Goal: Register for event/course

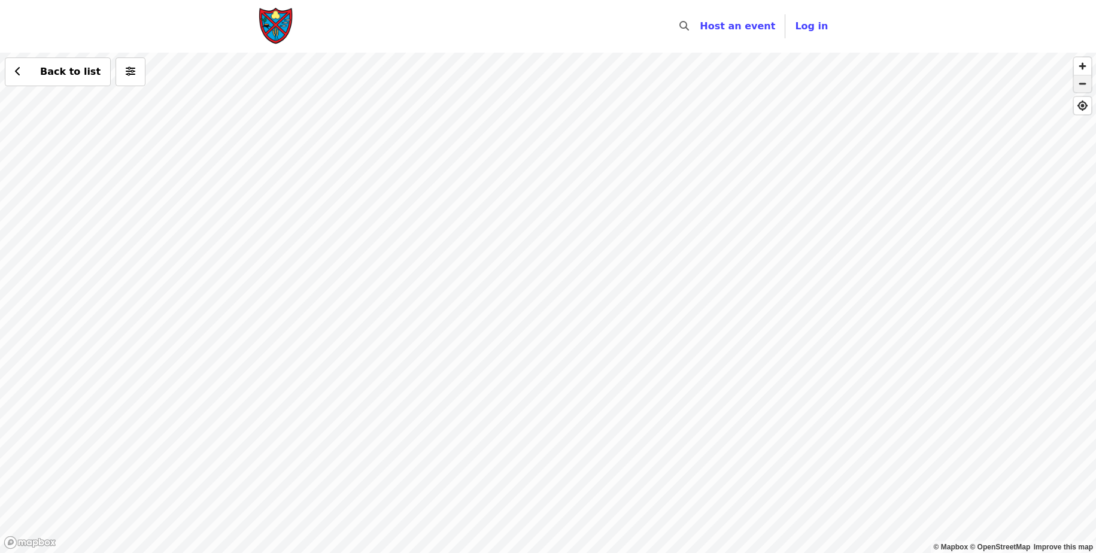
click at [1079, 89] on span "button" at bounding box center [1081, 83] width 17 height 17
click at [1082, 64] on span "button" at bounding box center [1081, 65] width 17 height 17
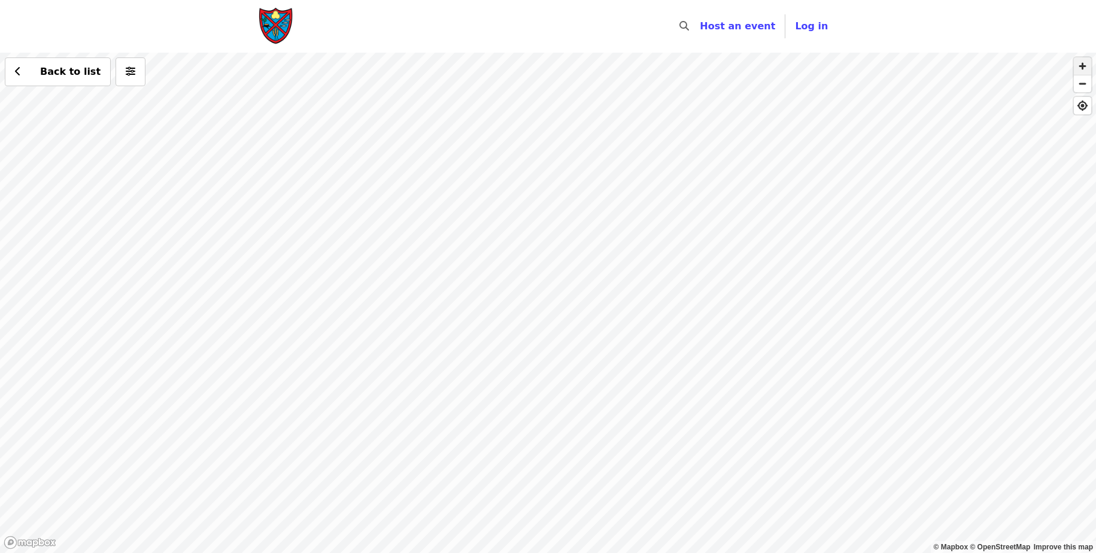
click at [1082, 64] on span "button" at bounding box center [1081, 65] width 17 height 17
drag, startPoint x: 343, startPoint y: 379, endPoint x: 918, endPoint y: 270, distance: 585.7
click at [918, 270] on div "Back to list" at bounding box center [548, 303] width 1096 height 500
click at [1078, 65] on span "button" at bounding box center [1081, 65] width 17 height 17
drag, startPoint x: 562, startPoint y: 406, endPoint x: 616, endPoint y: 240, distance: 174.3
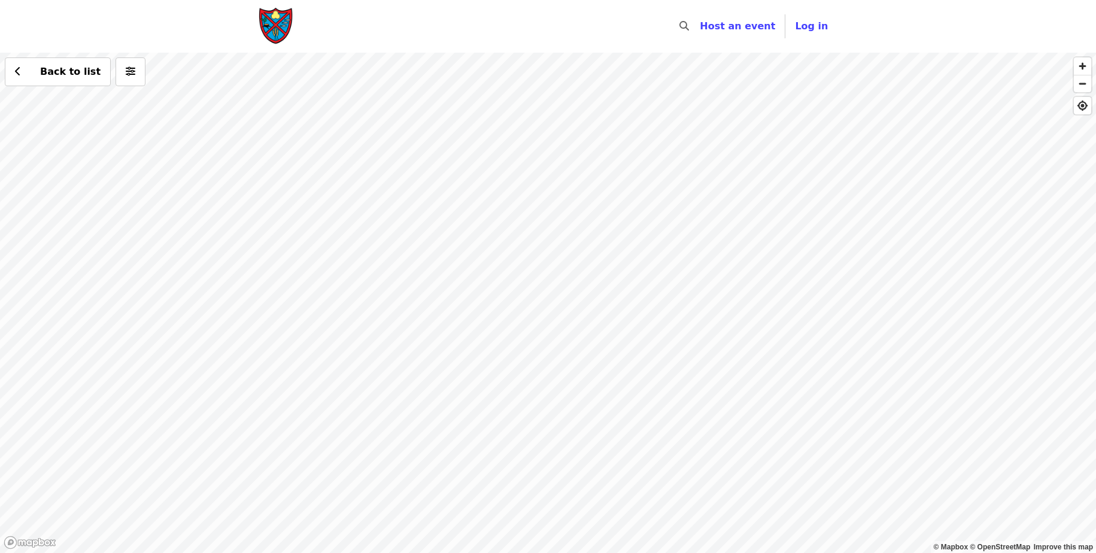
click at [615, 248] on div "Back to list" at bounding box center [548, 303] width 1096 height 500
click at [518, 340] on div "Back to list" at bounding box center [548, 303] width 1096 height 500
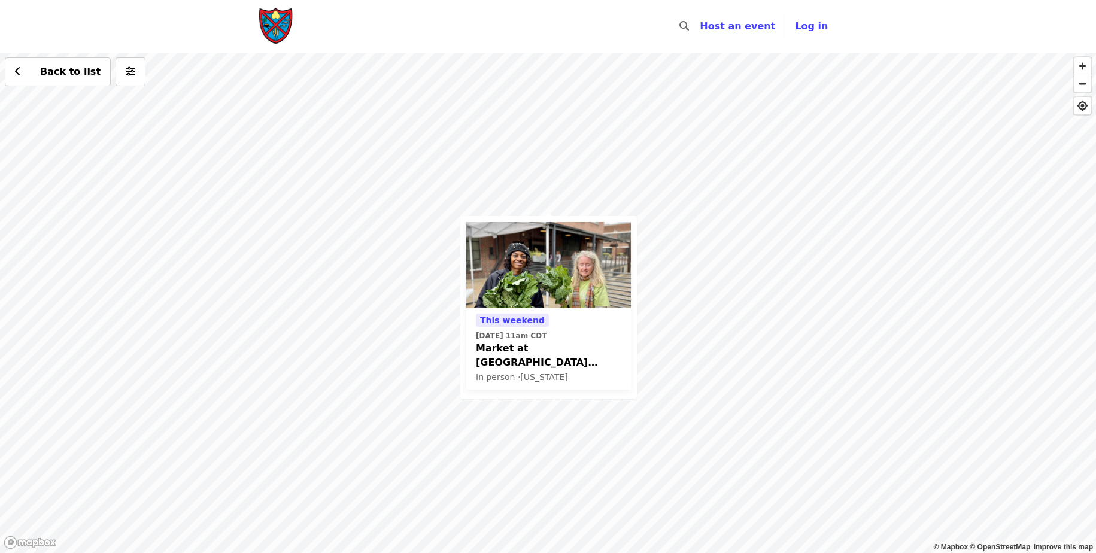
click at [524, 349] on span "Market at [GEOGRAPHIC_DATA] Glean Team" at bounding box center [548, 355] width 145 height 29
click at [872, 303] on div "This weekend [DATE] 11am CDT Market at [GEOGRAPHIC_DATA] Glean Team In person ·…" at bounding box center [548, 303] width 1096 height 500
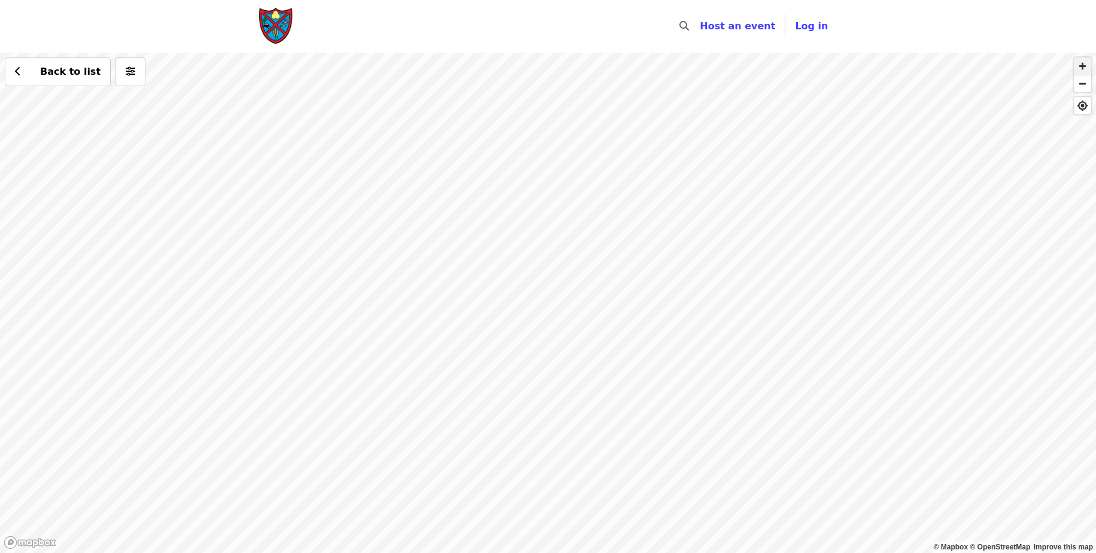
click at [1085, 60] on span "button" at bounding box center [1081, 65] width 17 height 17
drag, startPoint x: 973, startPoint y: 181, endPoint x: 665, endPoint y: 250, distance: 315.2
click at [685, 247] on div "Back to list" at bounding box center [548, 303] width 1096 height 500
drag, startPoint x: 844, startPoint y: 211, endPoint x: 832, endPoint y: 376, distance: 165.6
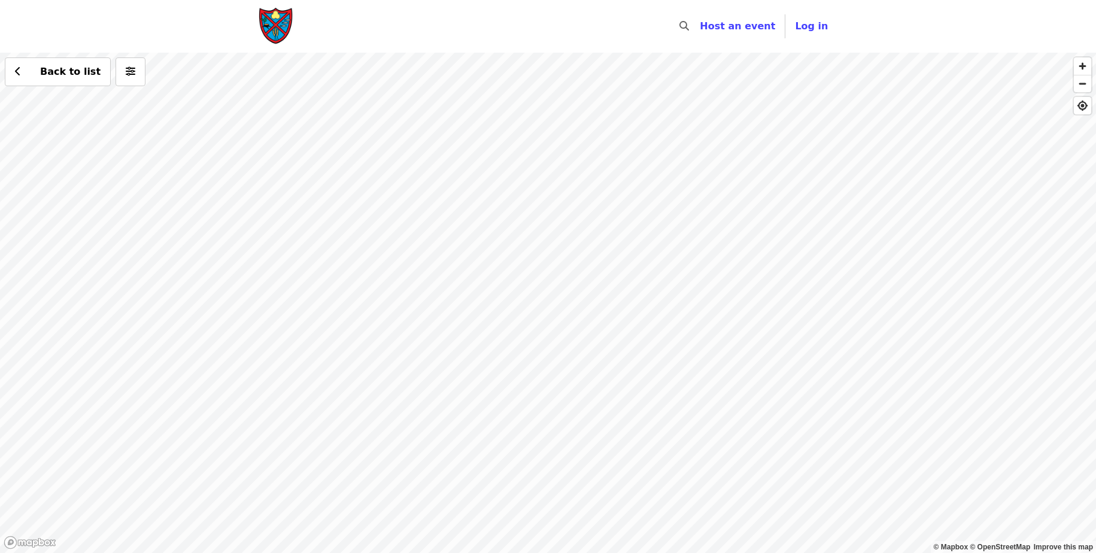
click at [832, 376] on div "Back to list" at bounding box center [548, 303] width 1096 height 500
click at [1084, 84] on span "button" at bounding box center [1081, 83] width 17 height 17
click at [1083, 63] on span "button" at bounding box center [1081, 65] width 17 height 17
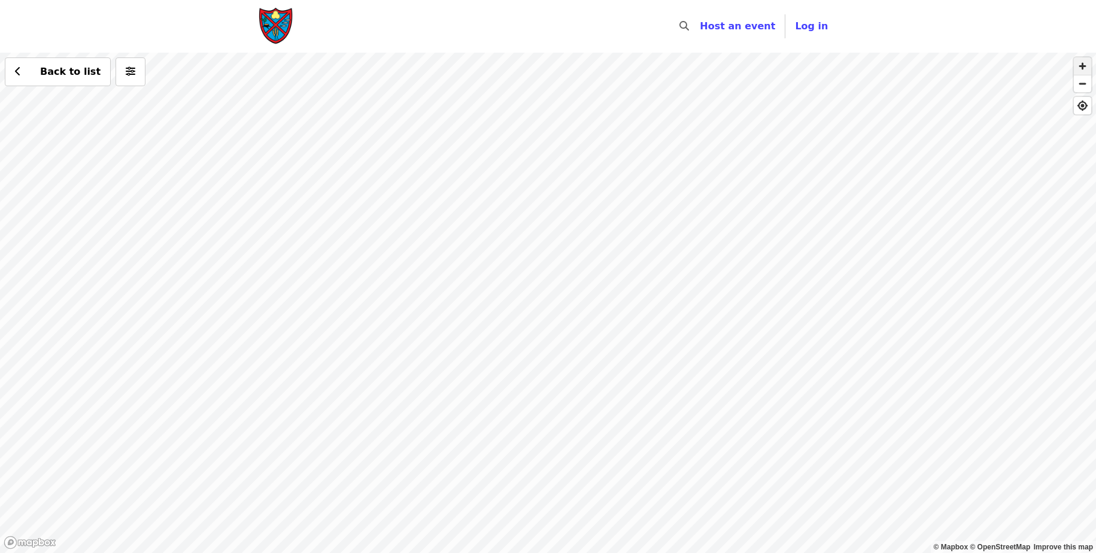
click at [1083, 63] on span "button" at bounding box center [1081, 65] width 17 height 17
drag, startPoint x: 868, startPoint y: 98, endPoint x: 762, endPoint y: 289, distance: 218.3
click at [762, 289] on div "Back to list" at bounding box center [548, 303] width 1096 height 500
drag, startPoint x: 766, startPoint y: 291, endPoint x: 788, endPoint y: 241, distance: 54.4
click at [788, 241] on div "Back to list" at bounding box center [548, 303] width 1096 height 500
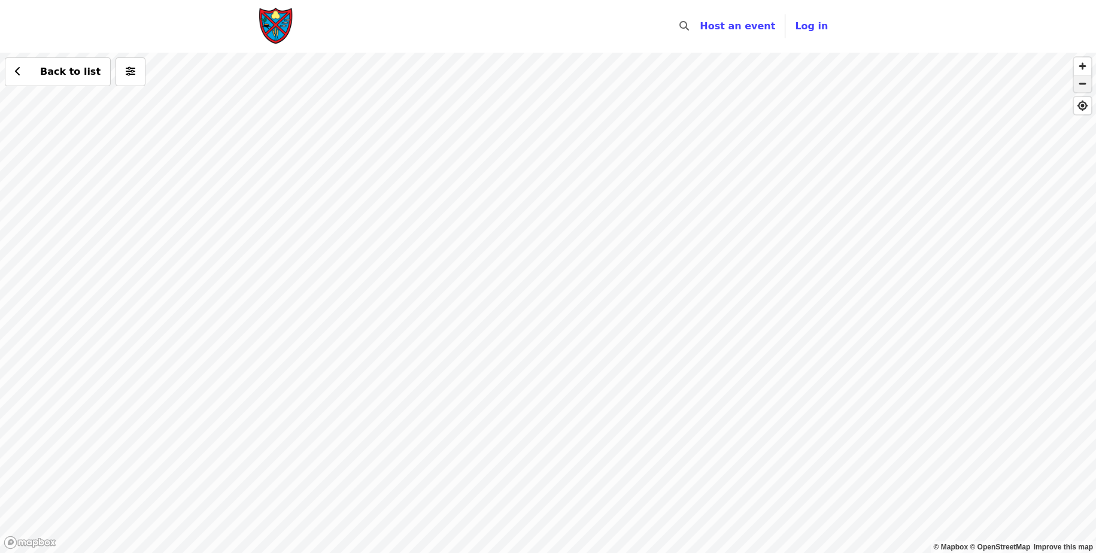
click at [1088, 87] on span "button" at bounding box center [1081, 83] width 17 height 17
click at [1084, 68] on span "button" at bounding box center [1081, 65] width 17 height 17
drag, startPoint x: 1053, startPoint y: 214, endPoint x: 913, endPoint y: 184, distance: 142.7
click at [913, 184] on div "Back to list" at bounding box center [548, 303] width 1096 height 500
drag, startPoint x: 935, startPoint y: 270, endPoint x: 909, endPoint y: 143, distance: 130.1
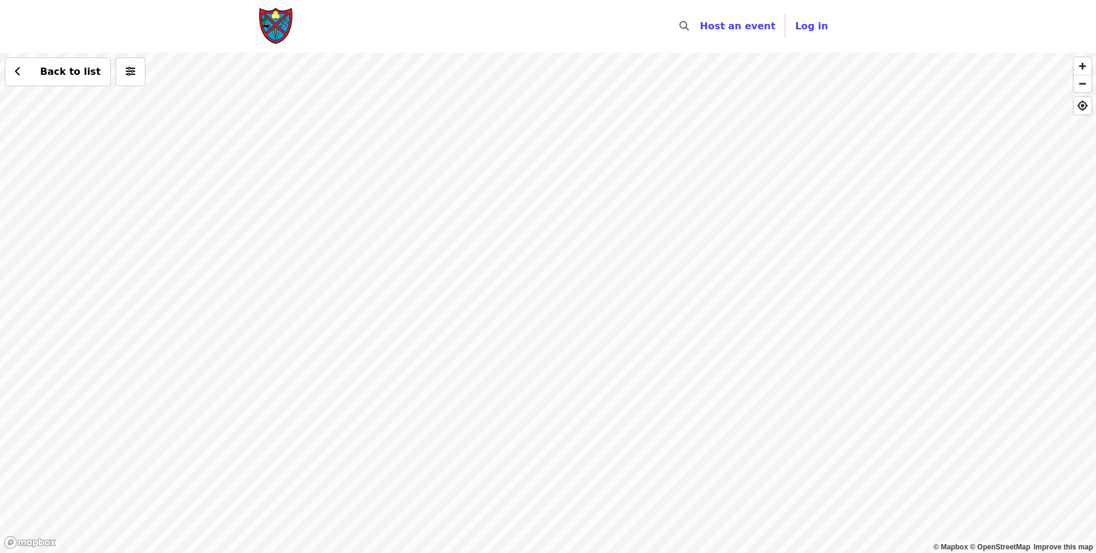
click at [909, 143] on div "Back to list" at bounding box center [548, 303] width 1096 height 500
click at [1081, 82] on span "button" at bounding box center [1081, 83] width 17 height 17
